Goal: Register for event/course

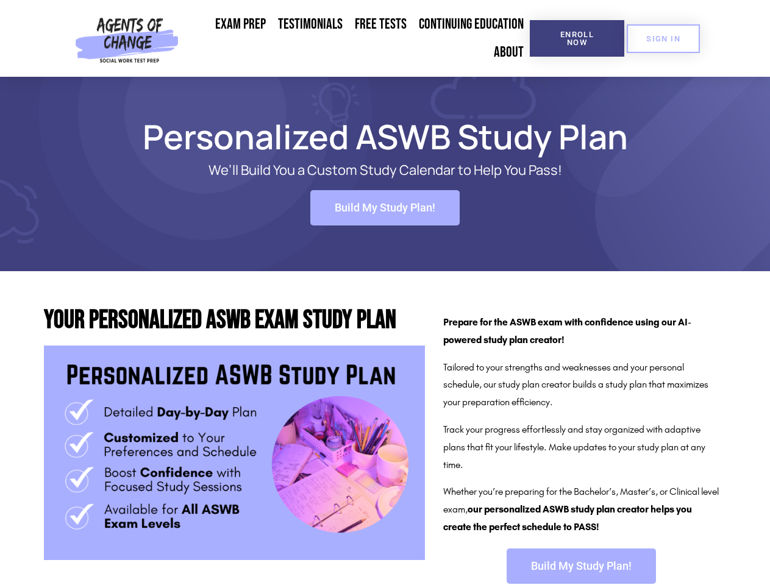
click at [577, 38] on span "Enroll Now" at bounding box center [576, 38] width 55 height 16
click at [663, 38] on span "SIGN IN" at bounding box center [663, 39] width 34 height 8
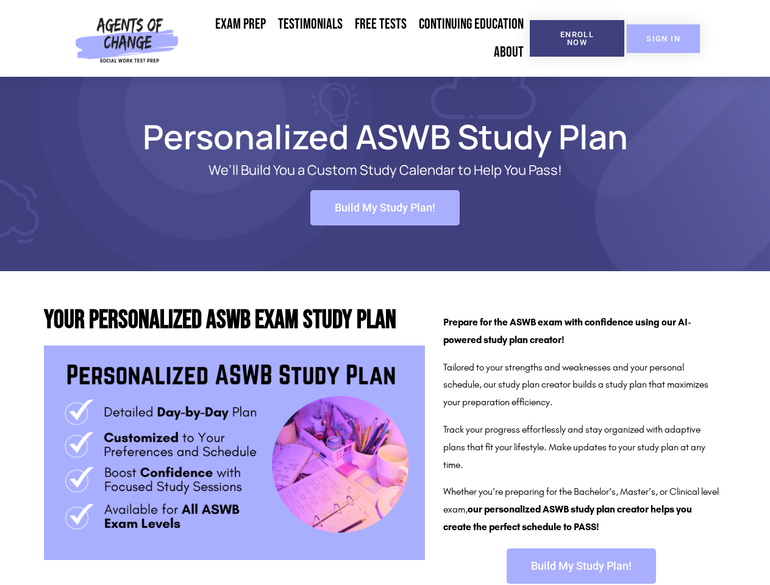
click at [385, 208] on span "Build My Study Plan!" at bounding box center [385, 207] width 101 height 11
click at [581, 566] on span "Build My Study Plan!" at bounding box center [581, 566] width 101 height 11
